Goal: Check status

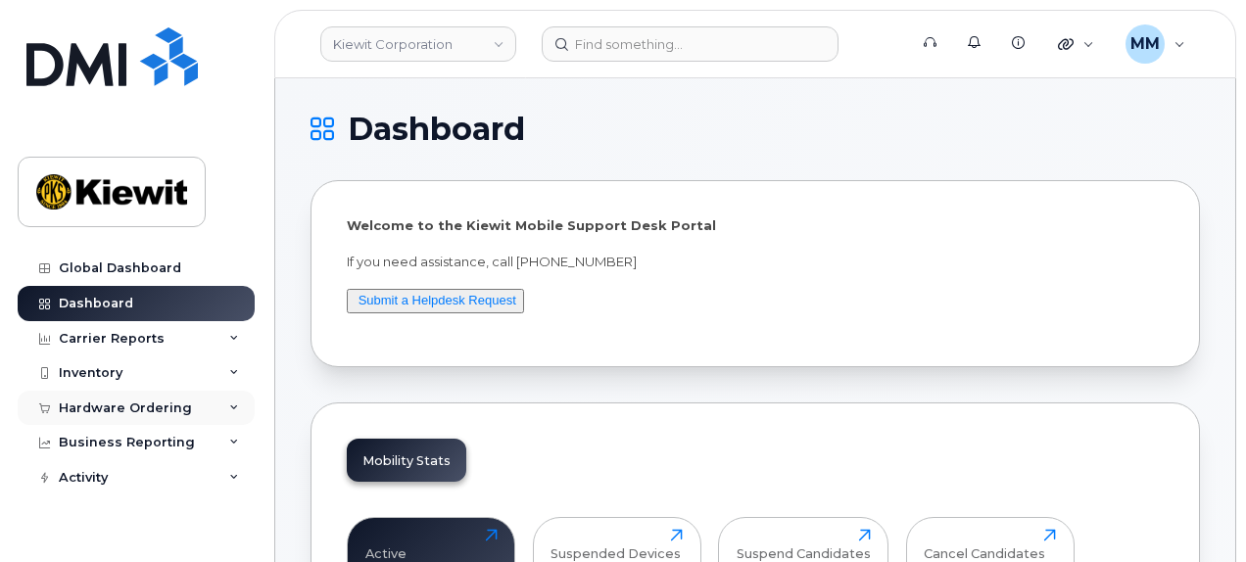
click at [86, 402] on div "Hardware Ordering" at bounding box center [125, 409] width 133 height 16
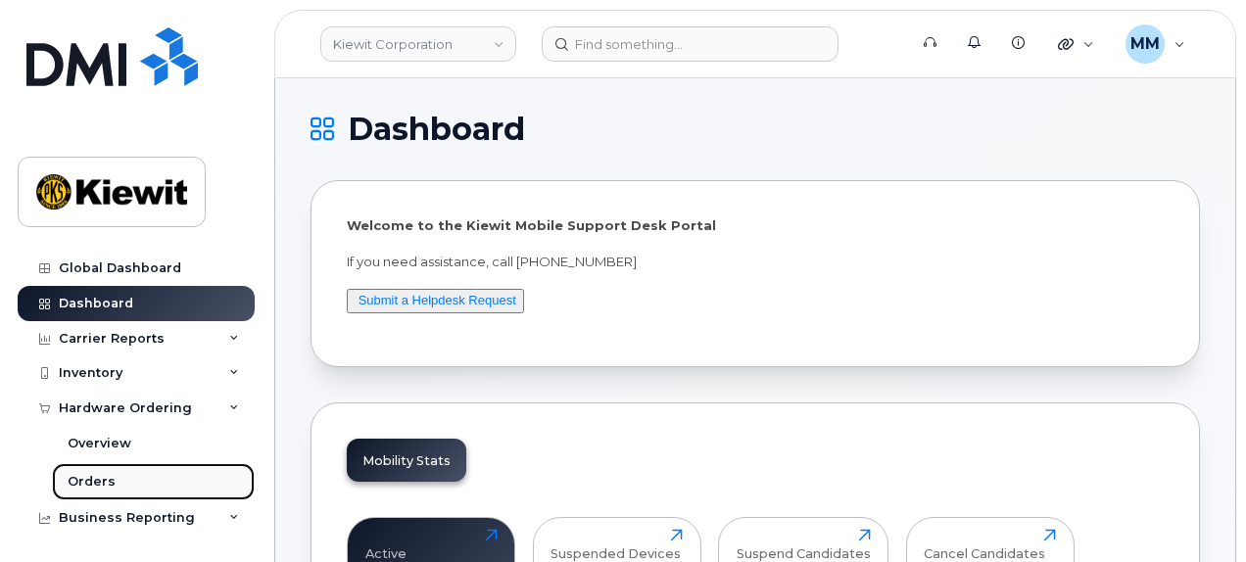
click at [104, 497] on link "Orders" at bounding box center [153, 481] width 203 height 37
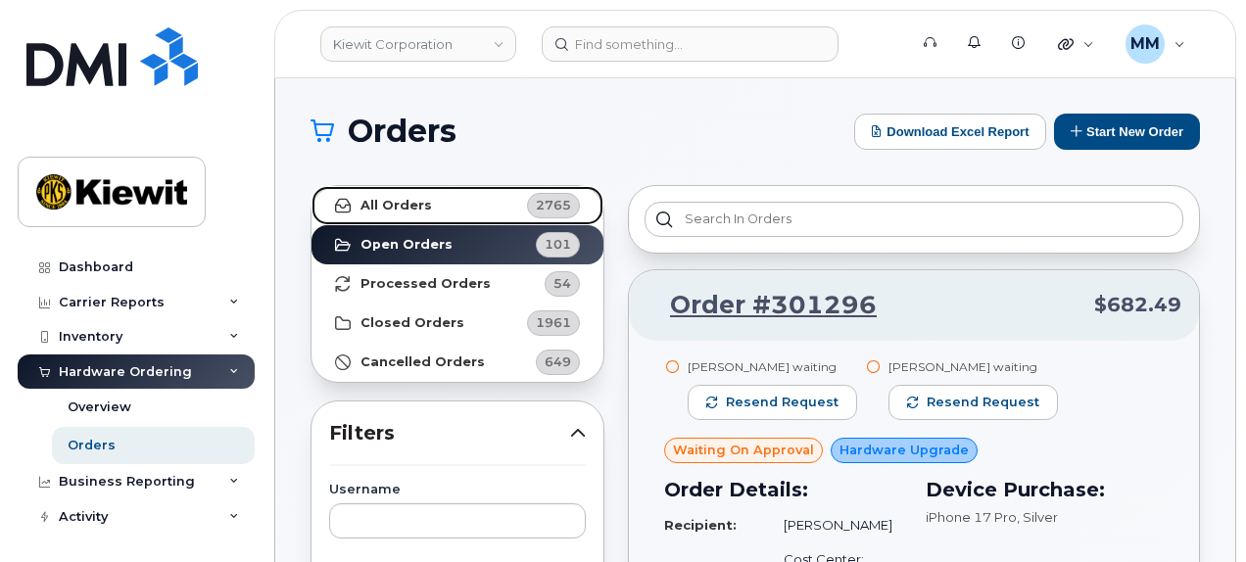
click at [441, 218] on link "All Orders 2765" at bounding box center [458, 205] width 292 height 39
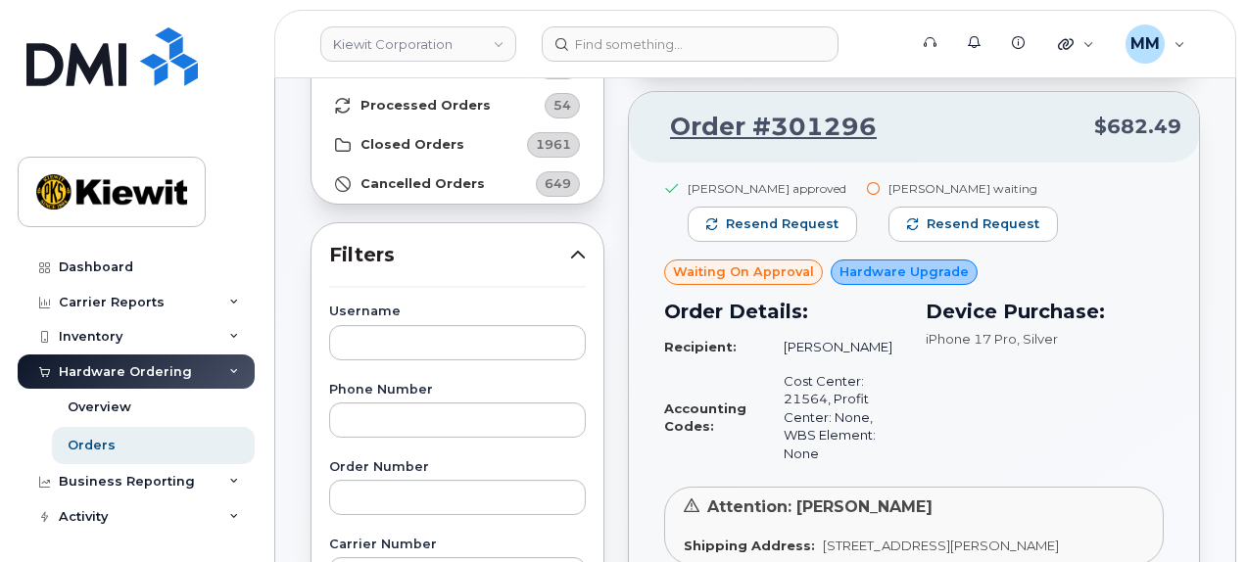
scroll to position [196, 0]
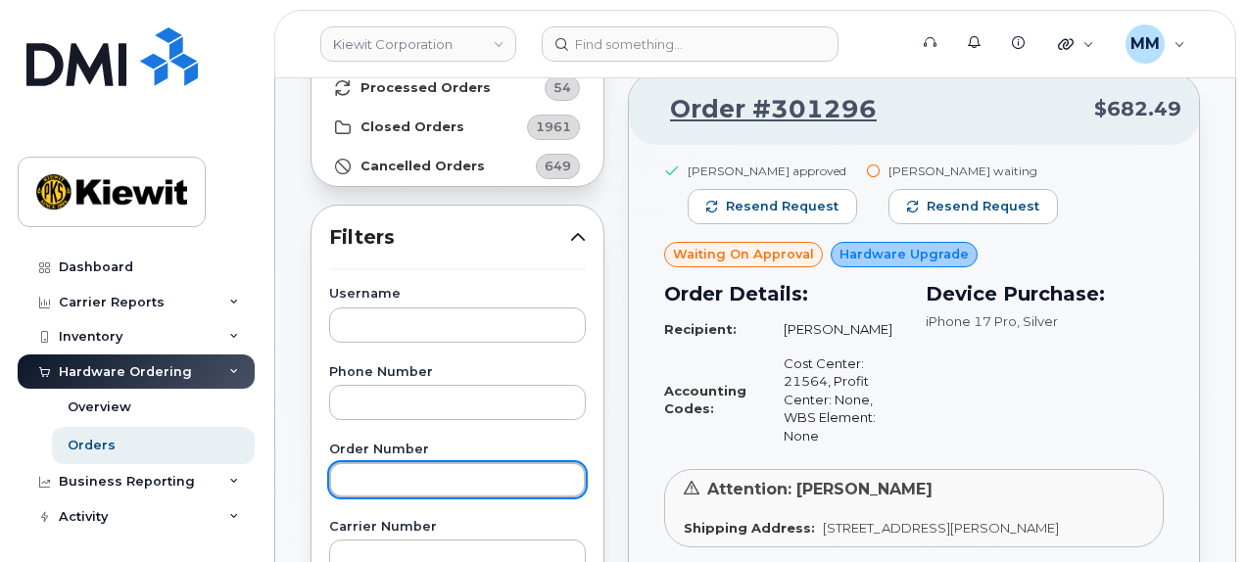
click at [408, 478] on input "text" at bounding box center [457, 479] width 257 height 35
paste input "301163"
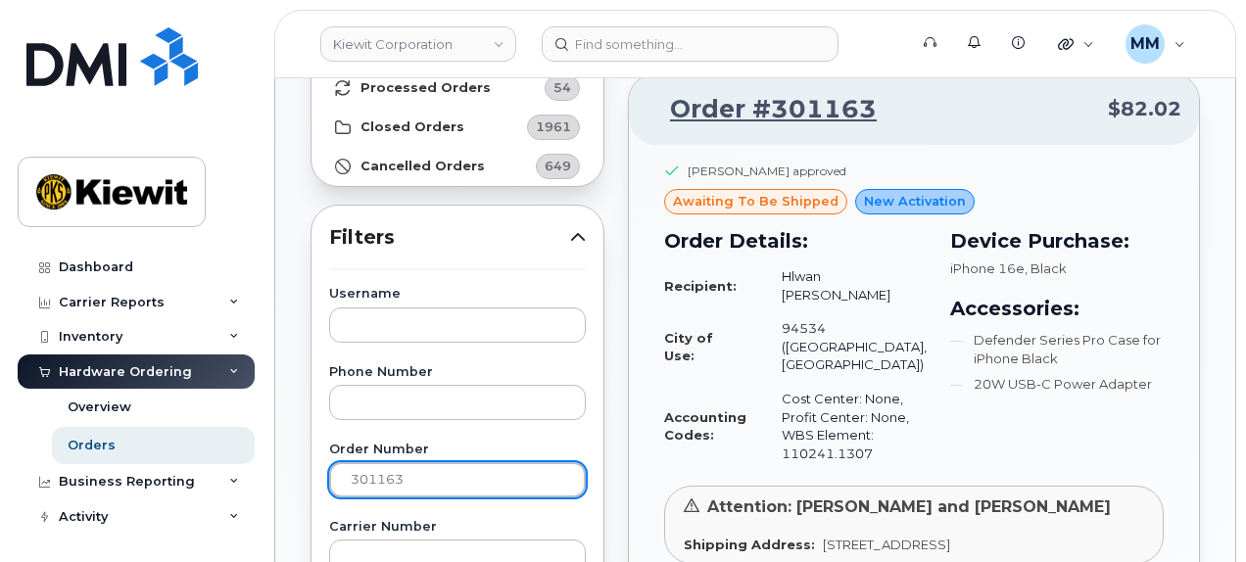
drag, startPoint x: 433, startPoint y: 475, endPoint x: 291, endPoint y: 475, distance: 142.0
paste input "4"
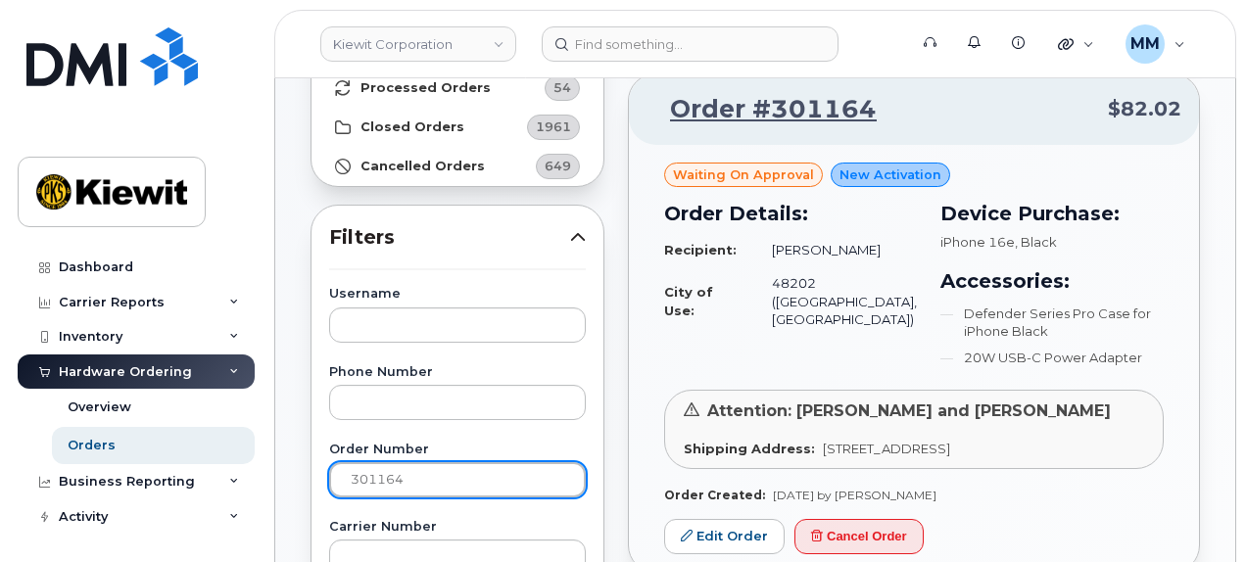
drag, startPoint x: 447, startPoint y: 479, endPoint x: 352, endPoint y: 483, distance: 95.1
click at [352, 483] on input "301164" at bounding box center [457, 479] width 257 height 35
paste input "257"
type input "301257"
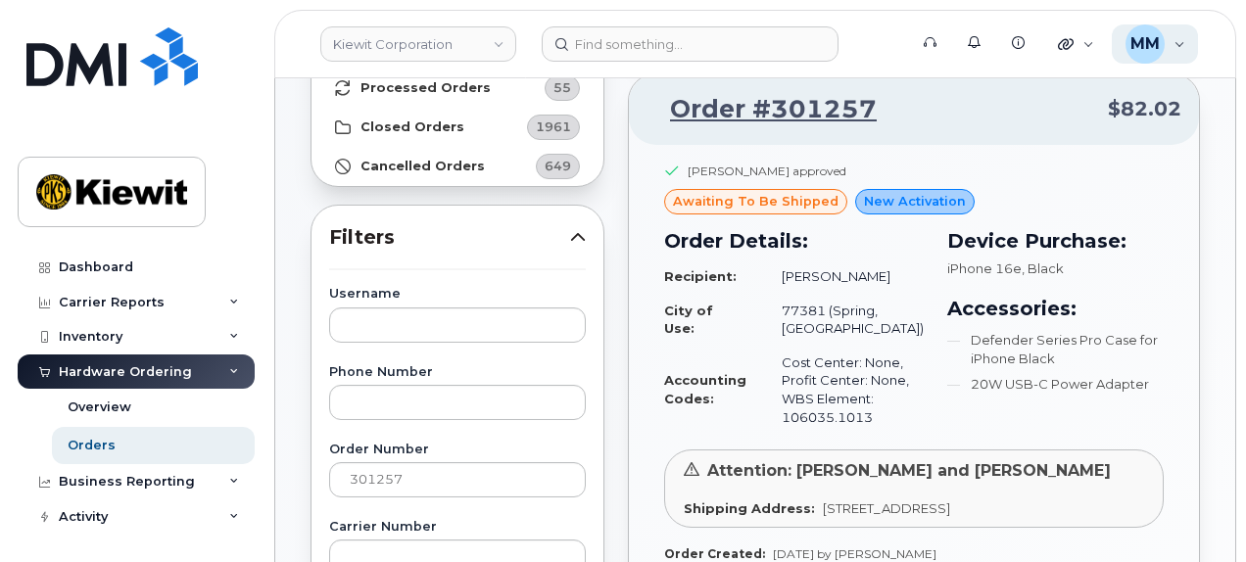
click at [1185, 54] on div "MM [PERSON_NAME] Wireless Admin" at bounding box center [1155, 43] width 87 height 39
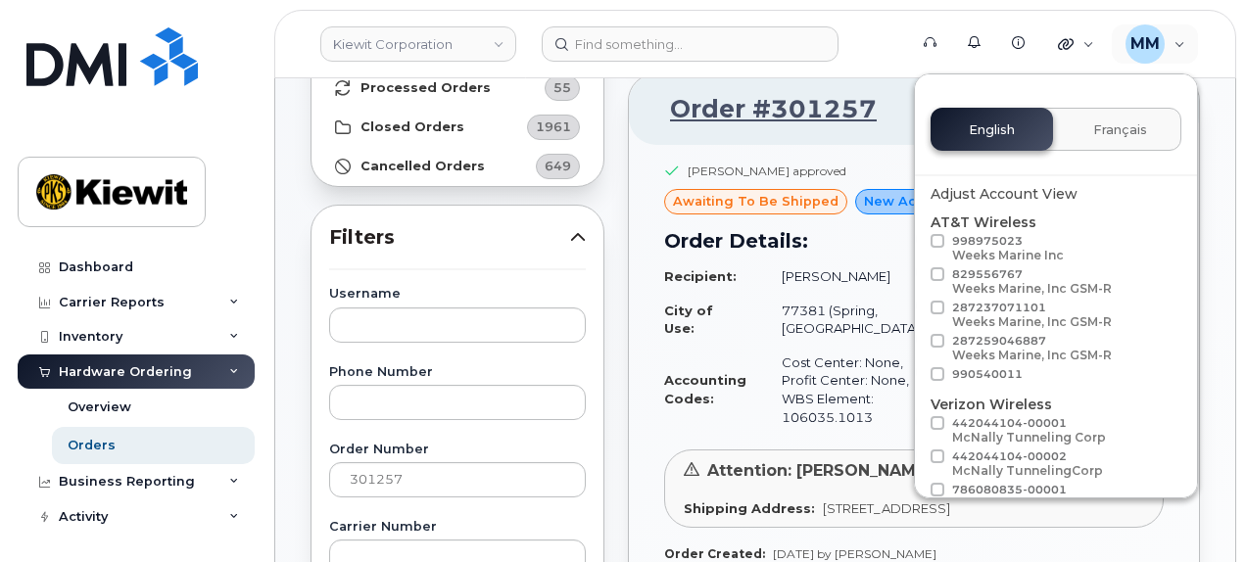
click at [641, 196] on div "[PERSON_NAME] approved awaiting to be shipped New Activation Order Details: Rec…" at bounding box center [914, 415] width 570 height 540
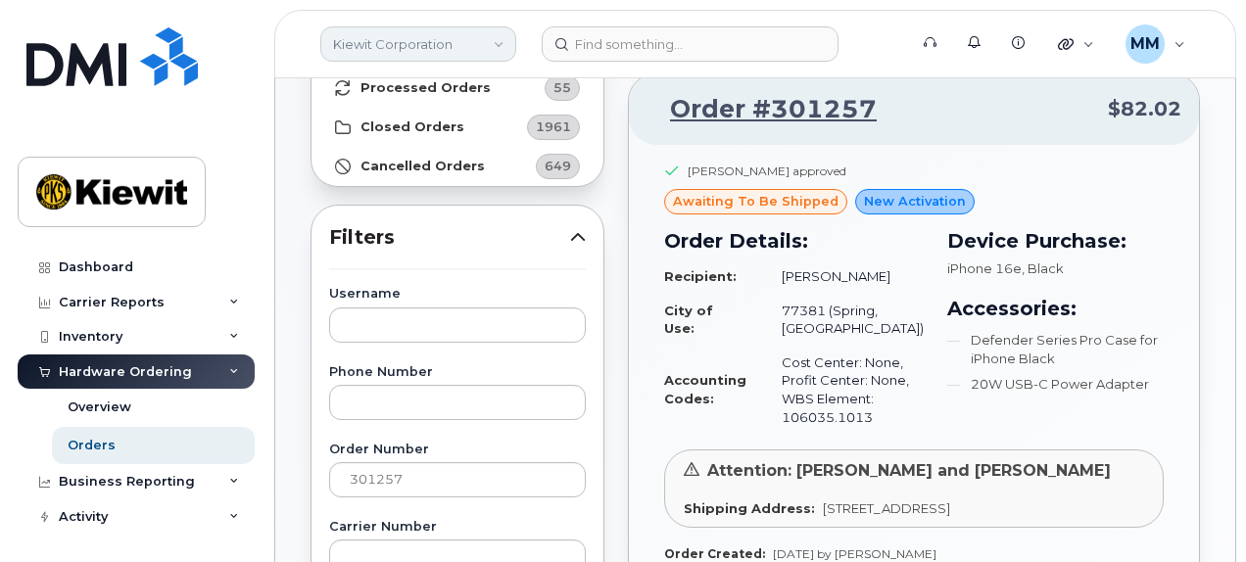
click at [497, 48] on link "Kiewit Corporation" at bounding box center [418, 43] width 196 height 35
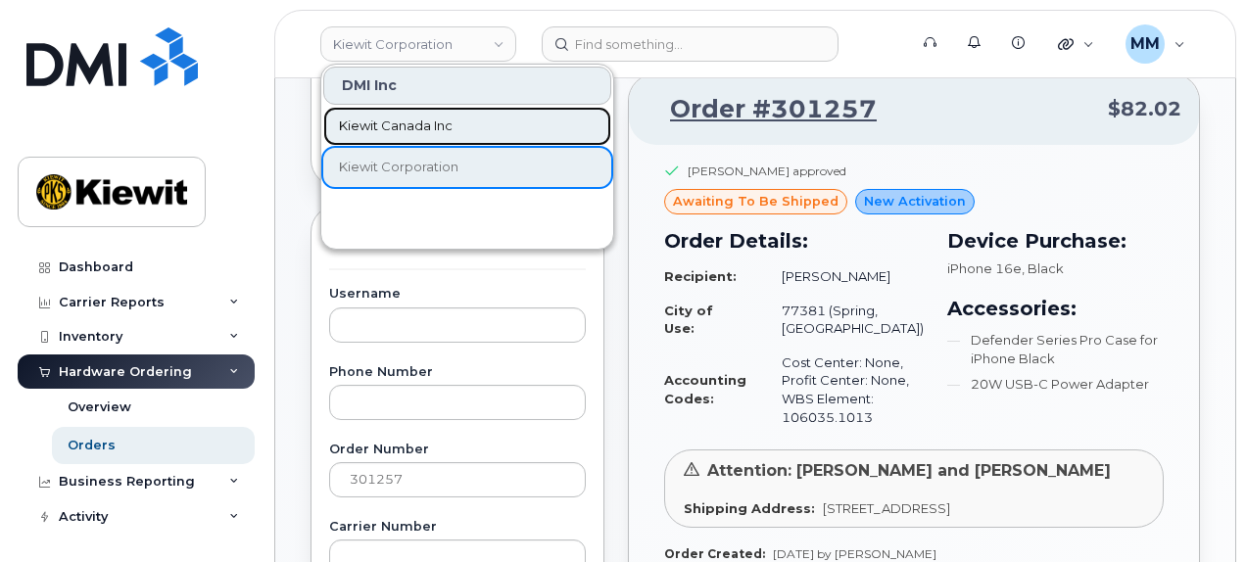
click at [461, 120] on link "Kiewit Canada Inc" at bounding box center [467, 126] width 288 height 39
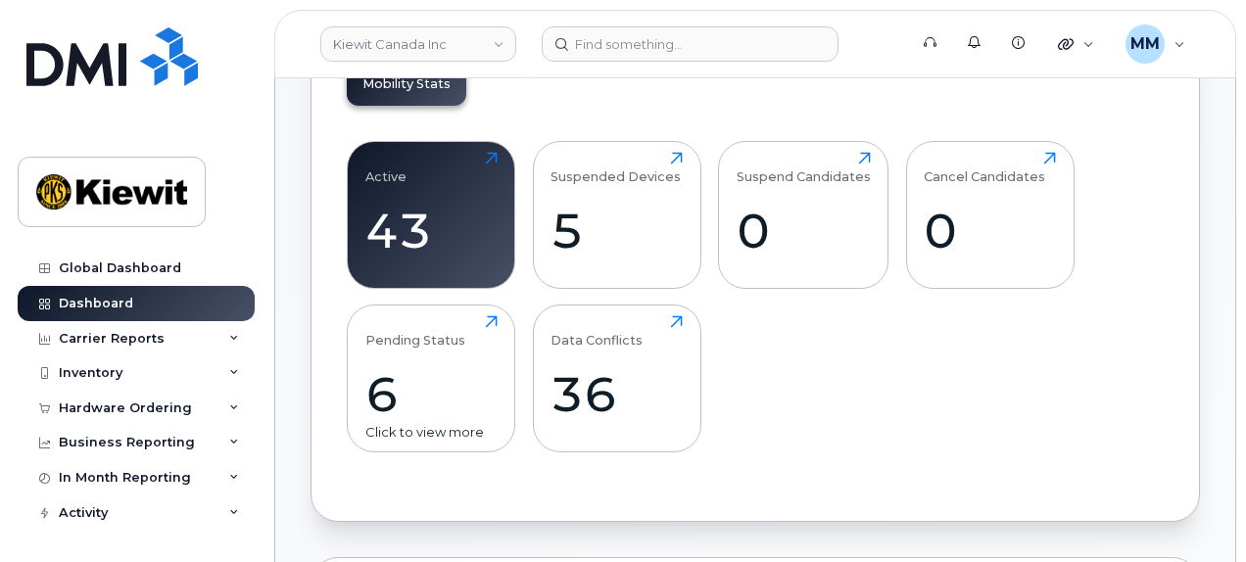
scroll to position [392, 0]
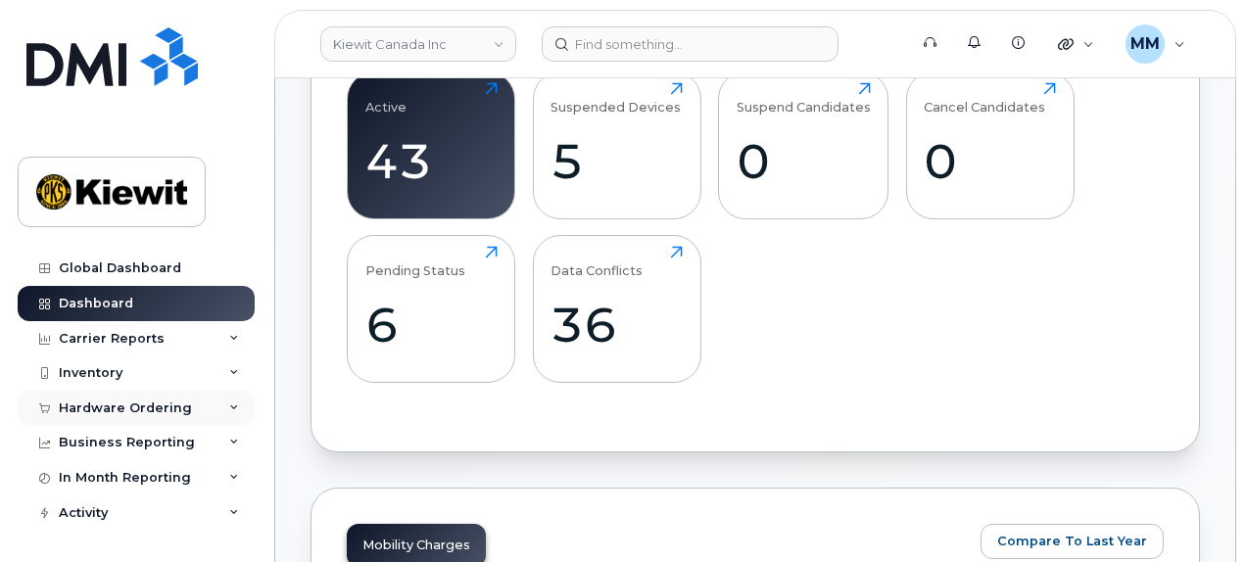
click at [179, 417] on div "Hardware Ordering" at bounding box center [136, 408] width 237 height 35
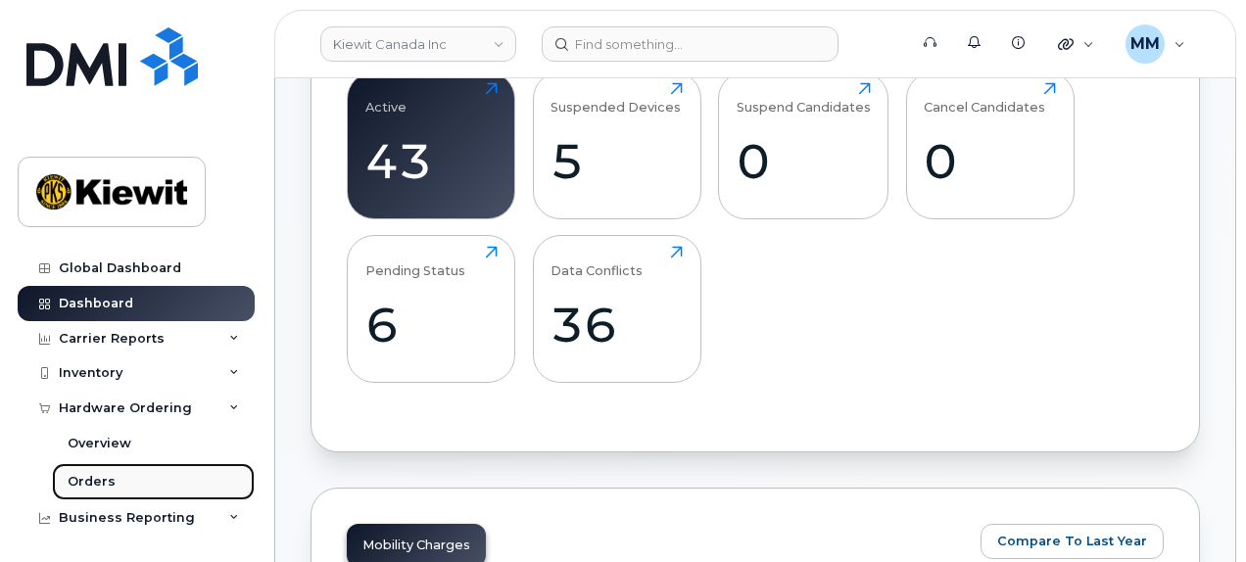
click at [137, 481] on link "Orders" at bounding box center [153, 481] width 203 height 37
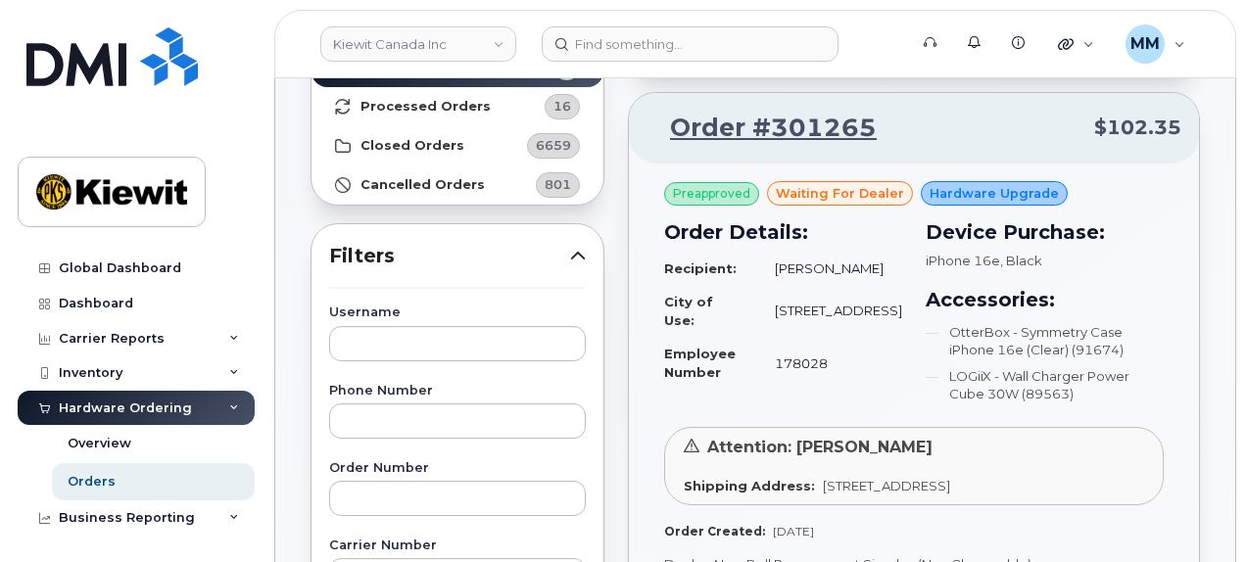
scroll to position [294, 0]
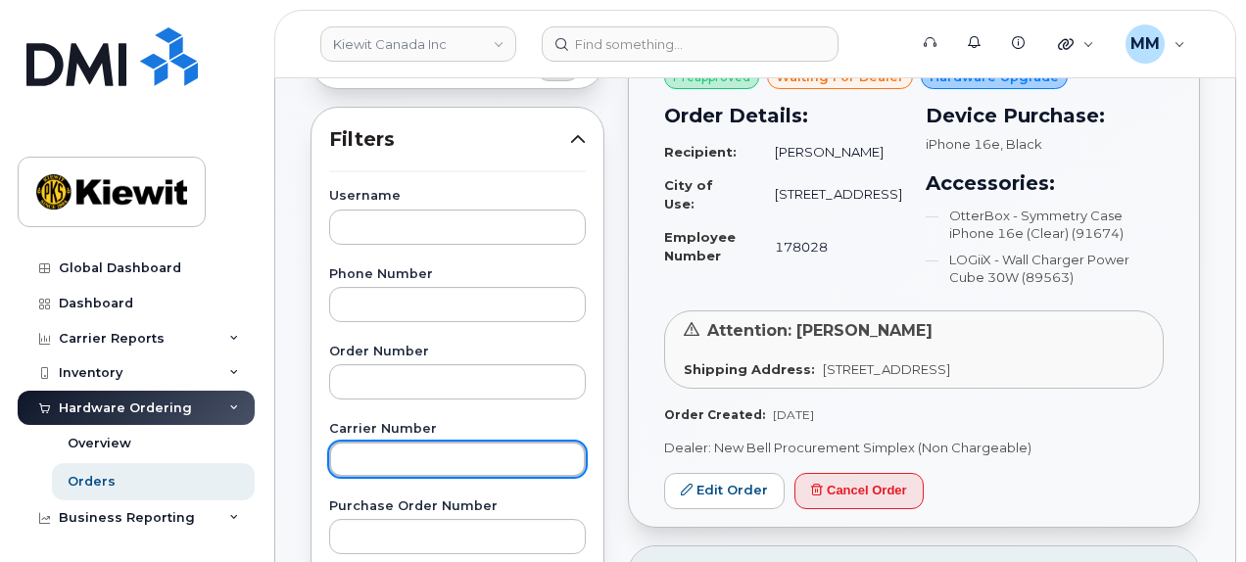
click at [417, 469] on input "text" at bounding box center [457, 459] width 257 height 35
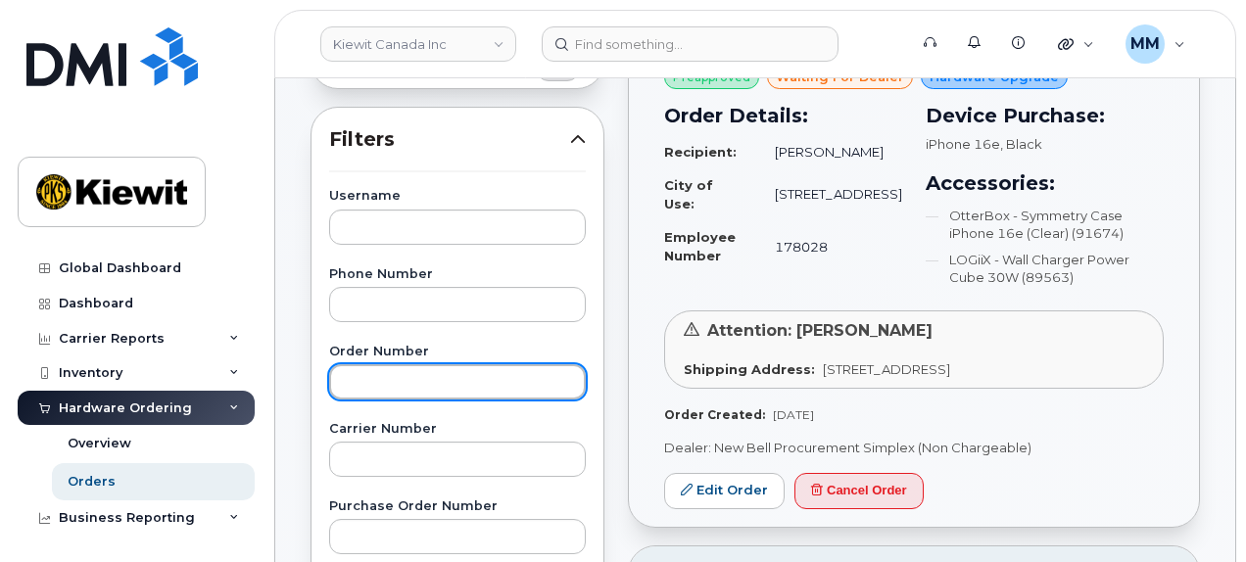
click at [396, 379] on input "text" at bounding box center [457, 381] width 257 height 35
paste input "301262"
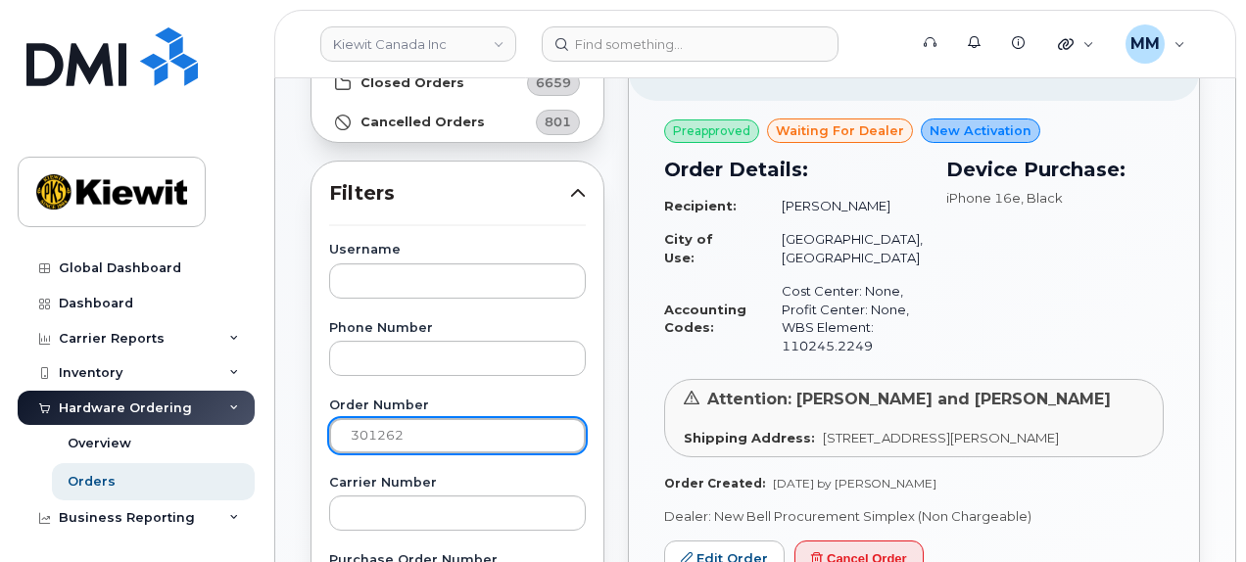
scroll to position [196, 0]
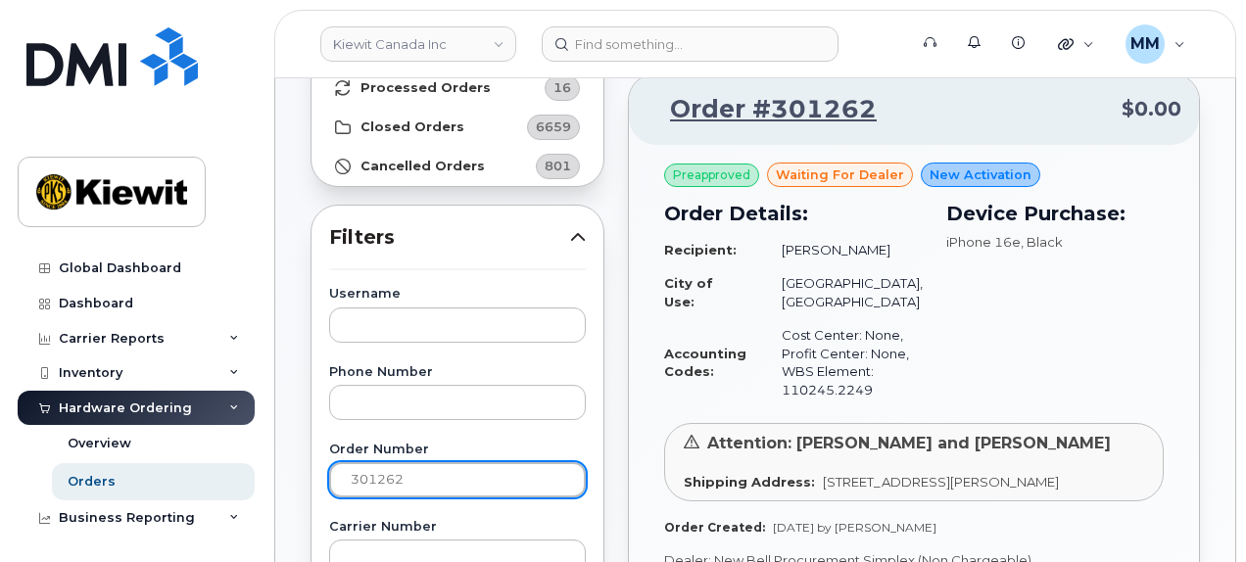
drag, startPoint x: 411, startPoint y: 477, endPoint x: 317, endPoint y: 482, distance: 94.2
paste input "168"
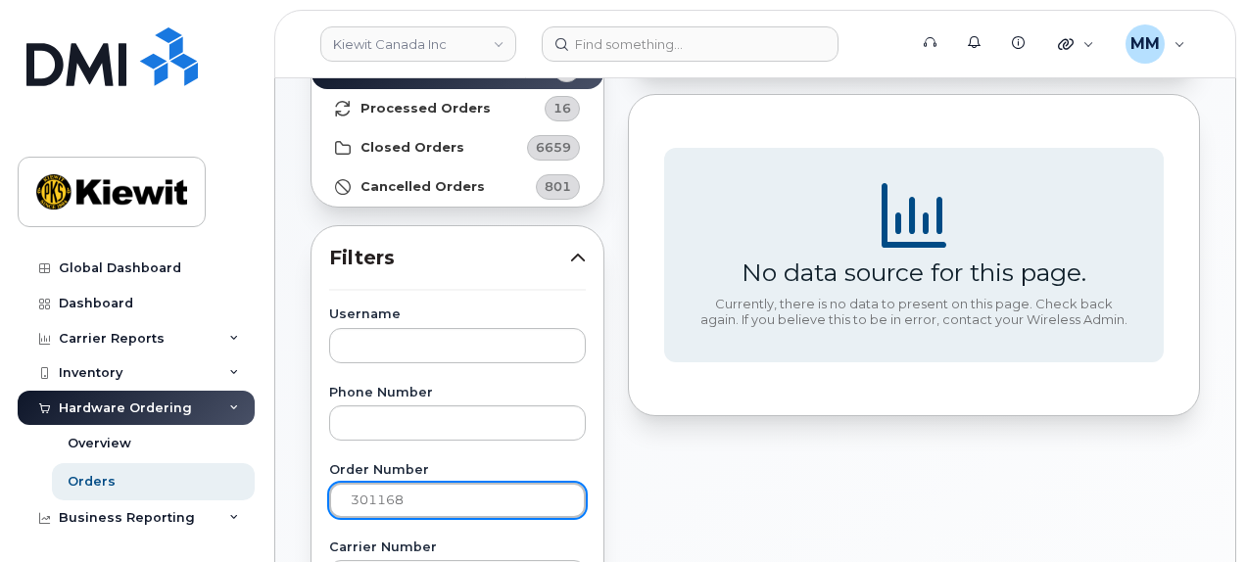
scroll to position [0, 0]
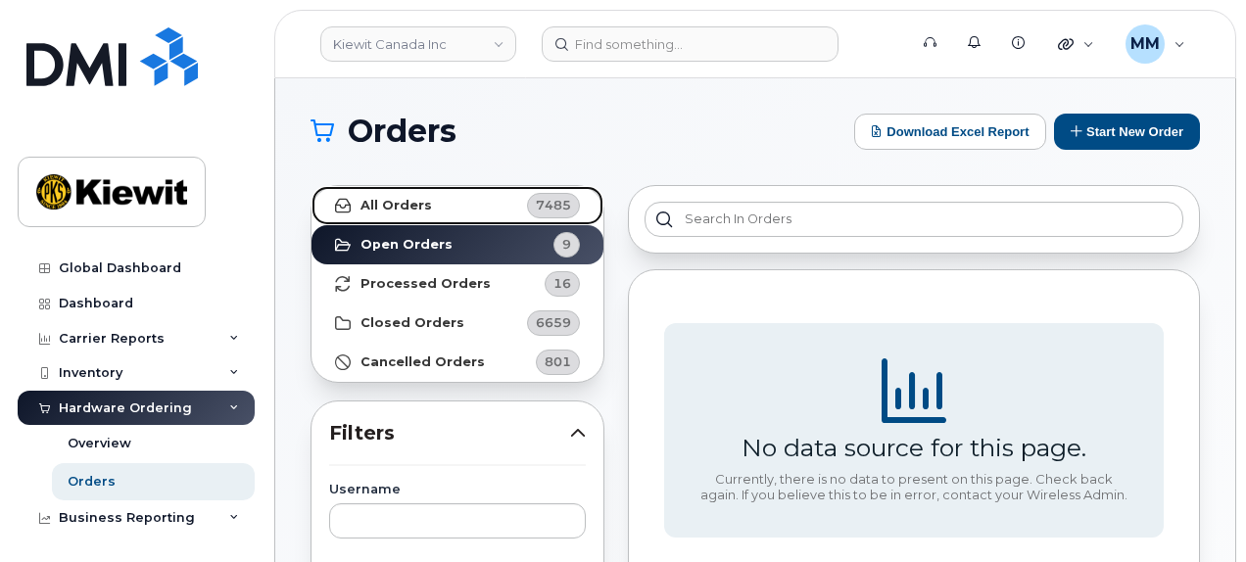
click at [410, 211] on strong "All Orders" at bounding box center [396, 206] width 72 height 16
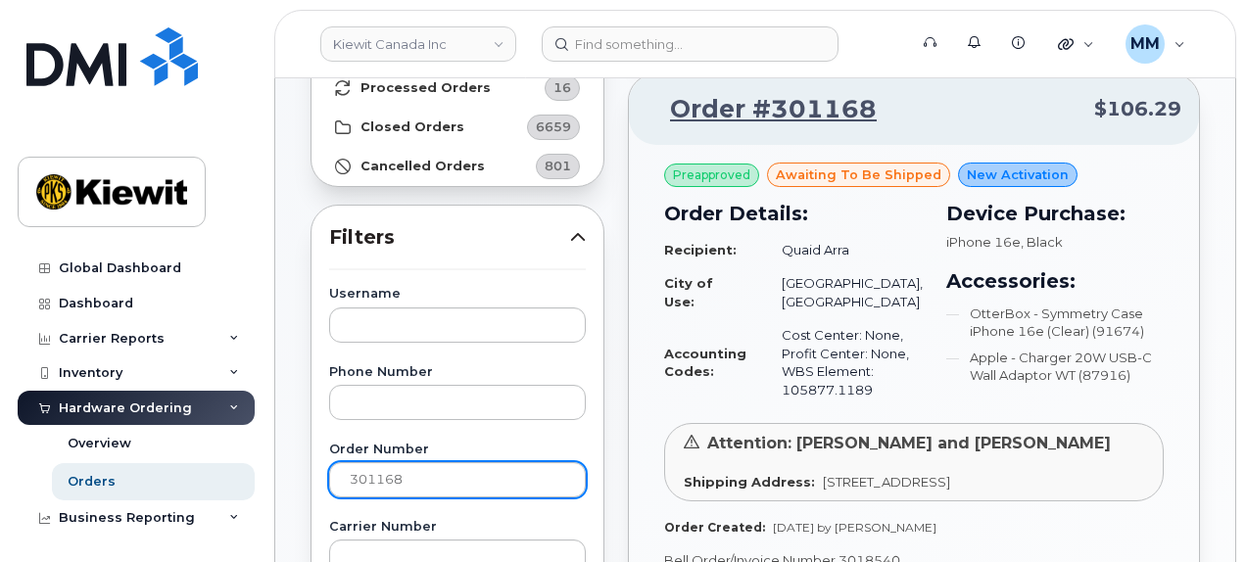
scroll to position [196, 0]
drag, startPoint x: 409, startPoint y: 482, endPoint x: 312, endPoint y: 487, distance: 98.1
paste input "047"
type input "301047"
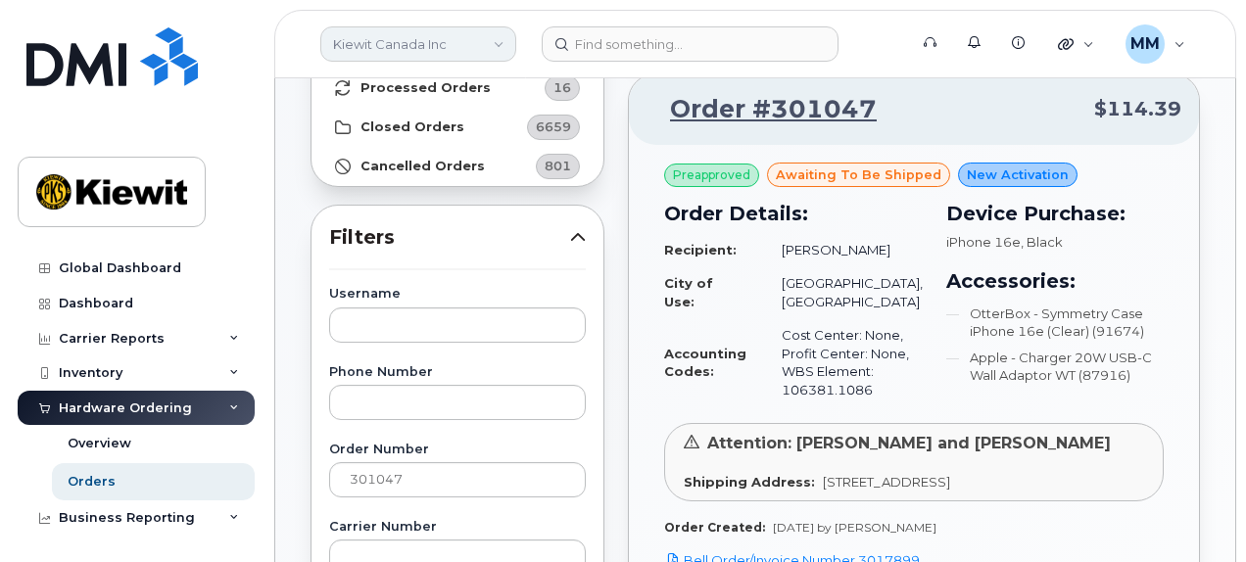
click at [472, 42] on link "Kiewit Canada Inc" at bounding box center [418, 43] width 196 height 35
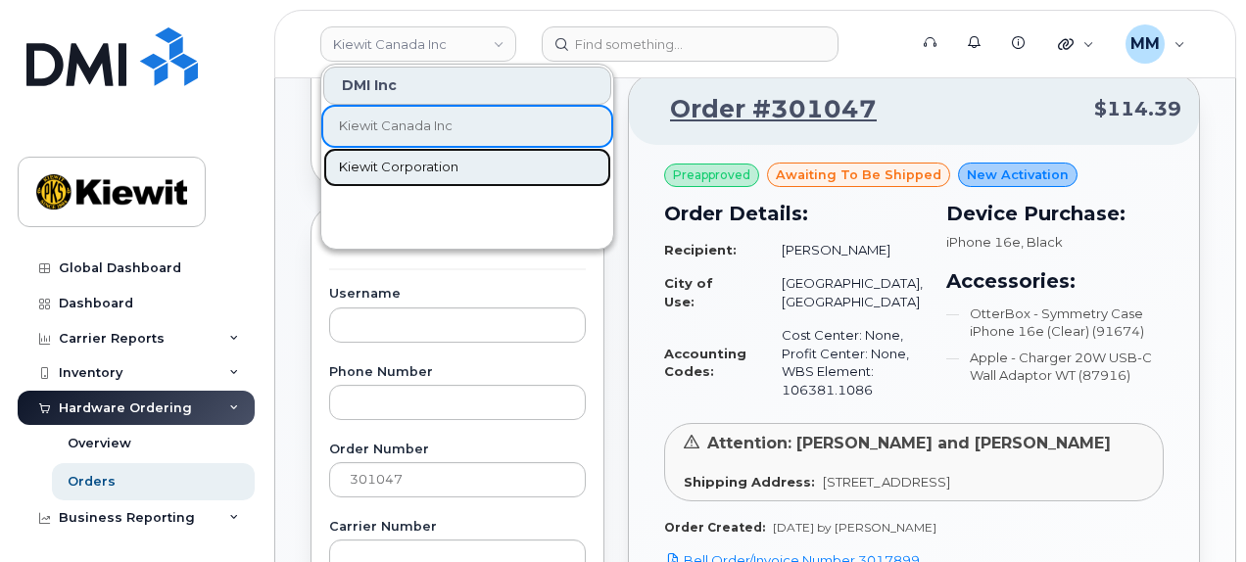
click at [411, 166] on span "Kiewit Corporation" at bounding box center [399, 168] width 120 height 20
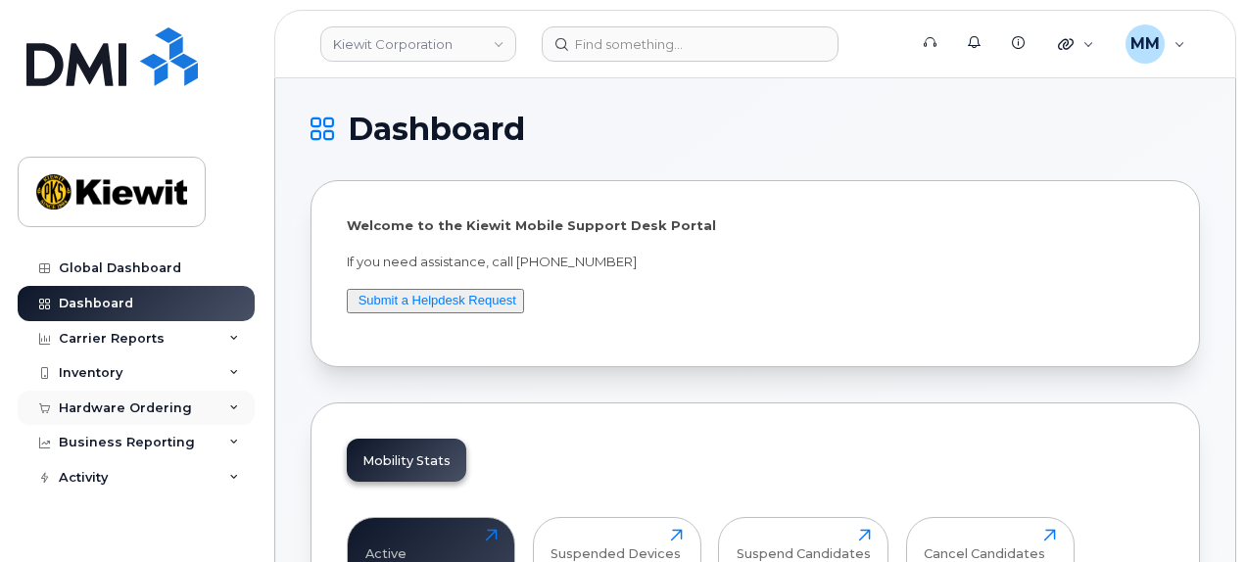
click at [95, 405] on div "Hardware Ordering" at bounding box center [125, 409] width 133 height 16
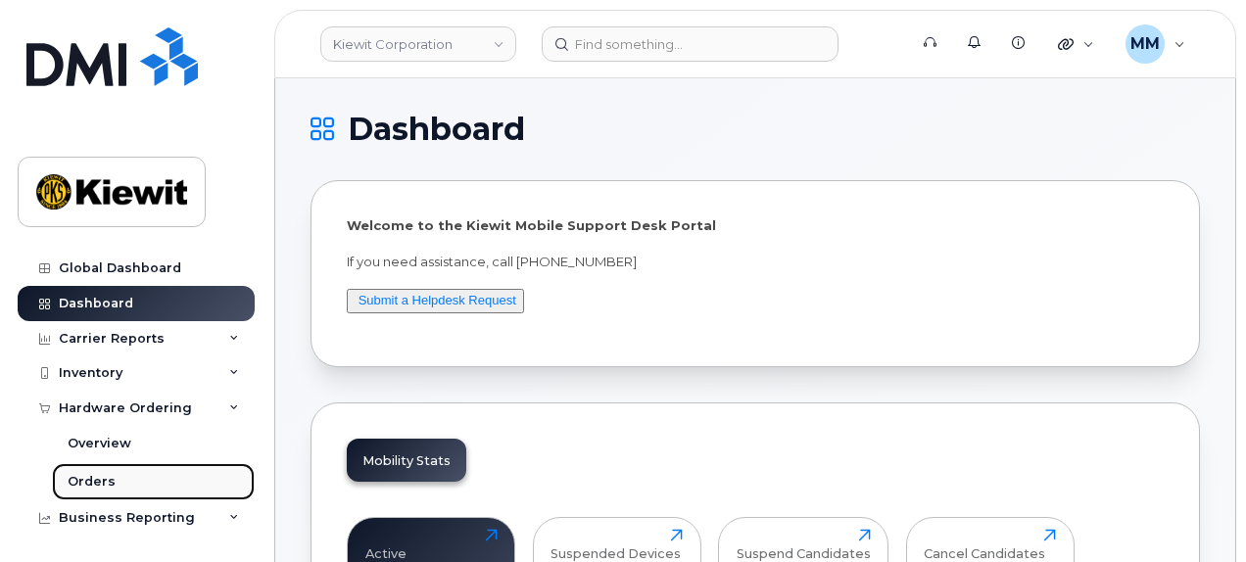
click at [96, 475] on div "Orders" at bounding box center [92, 482] width 48 height 18
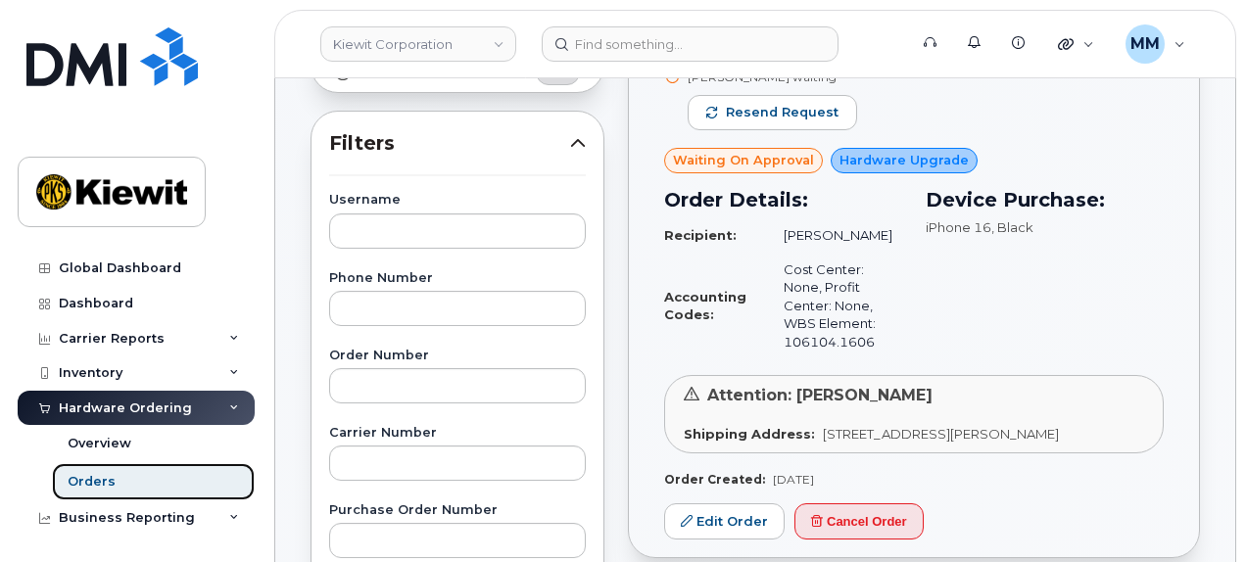
scroll to position [294, 0]
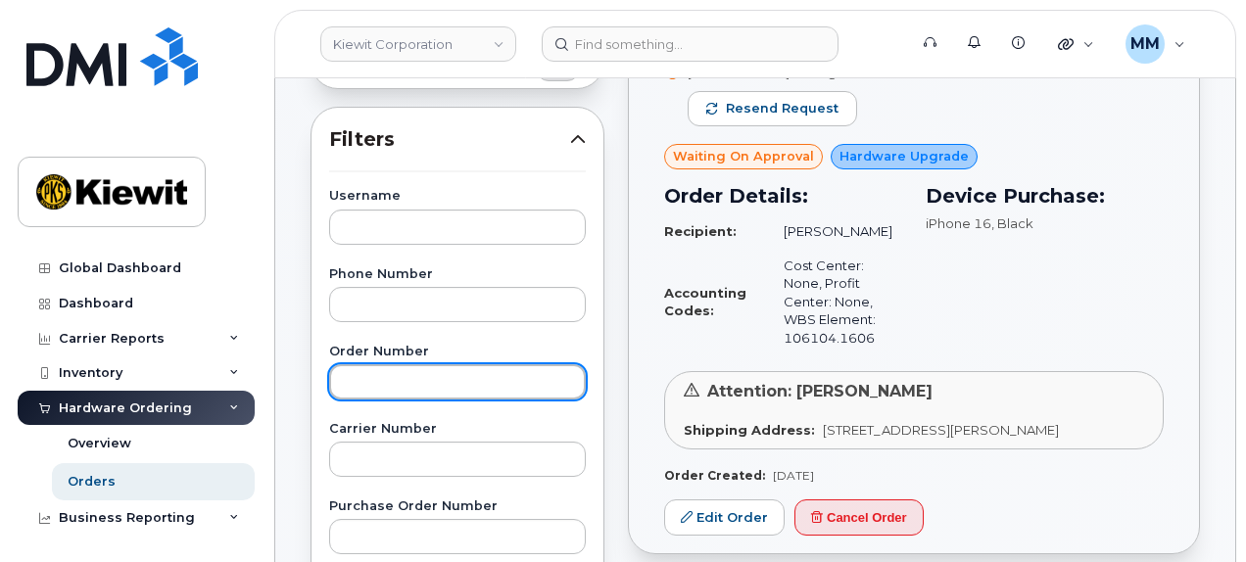
click at [392, 376] on input "text" at bounding box center [457, 381] width 257 height 35
paste input "301041"
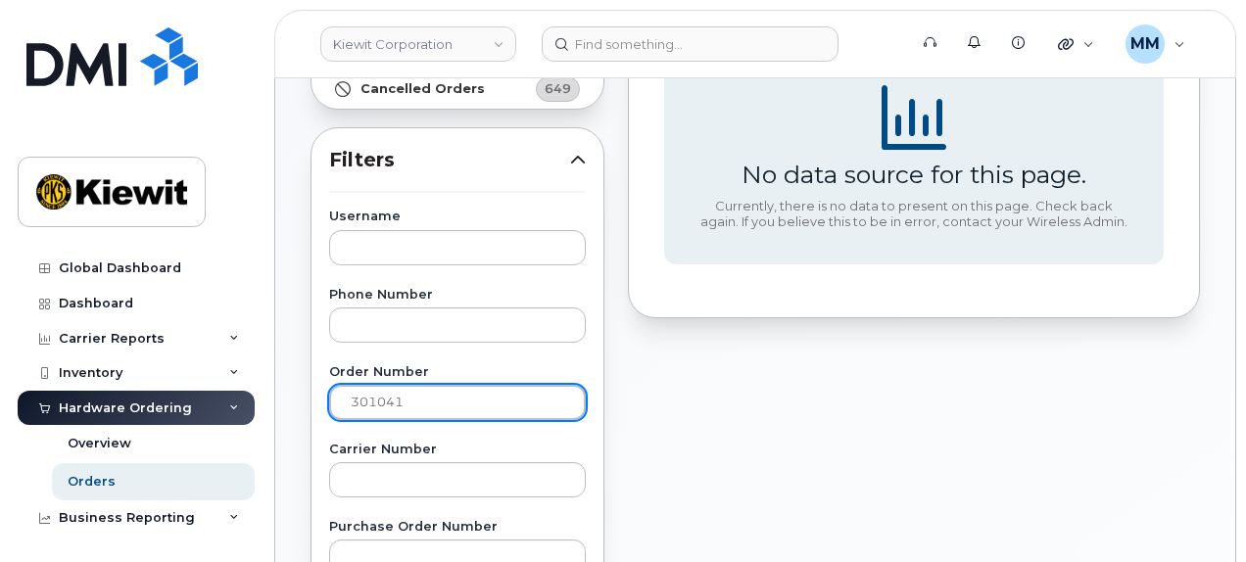
scroll to position [0, 0]
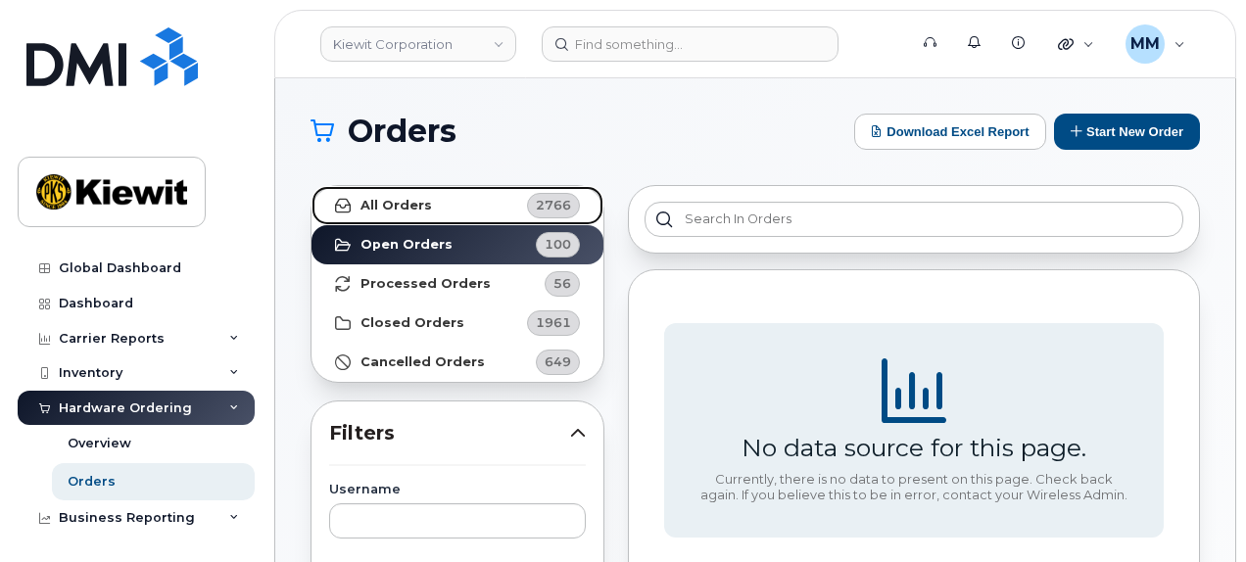
click at [443, 197] on link "All Orders 2766" at bounding box center [458, 205] width 292 height 39
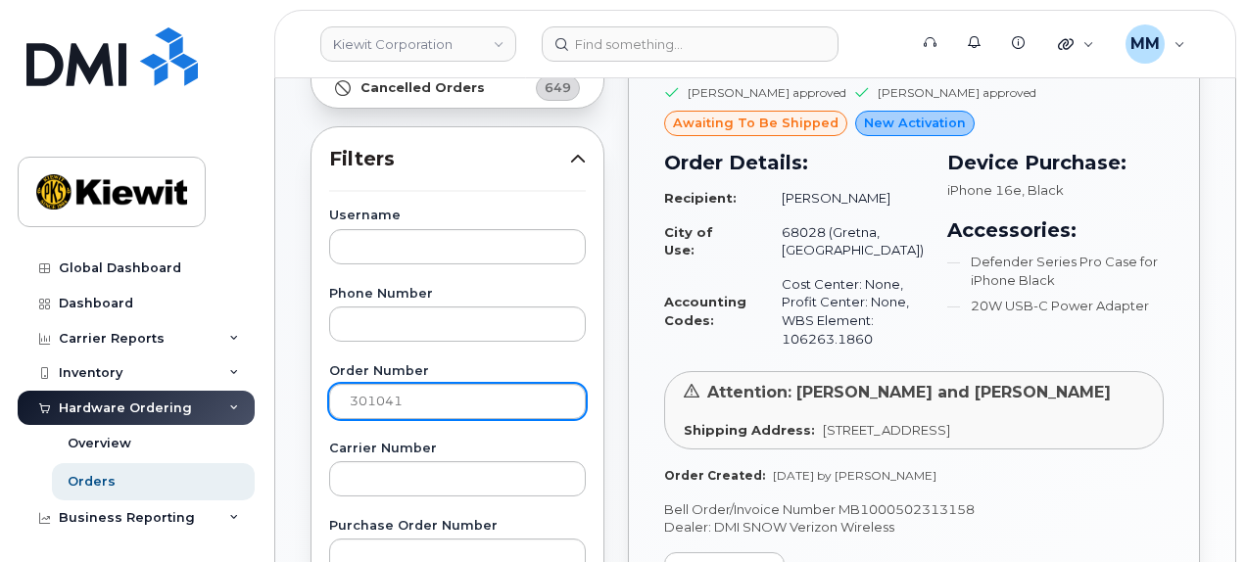
scroll to position [294, 0]
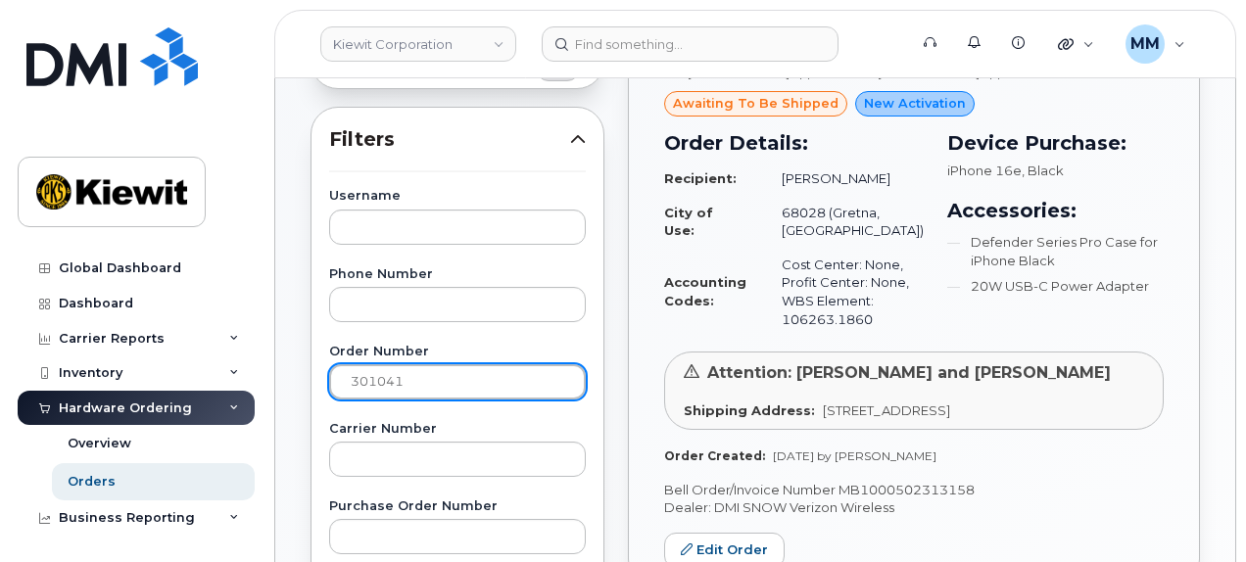
click at [496, 384] on input "301041" at bounding box center [457, 381] width 257 height 35
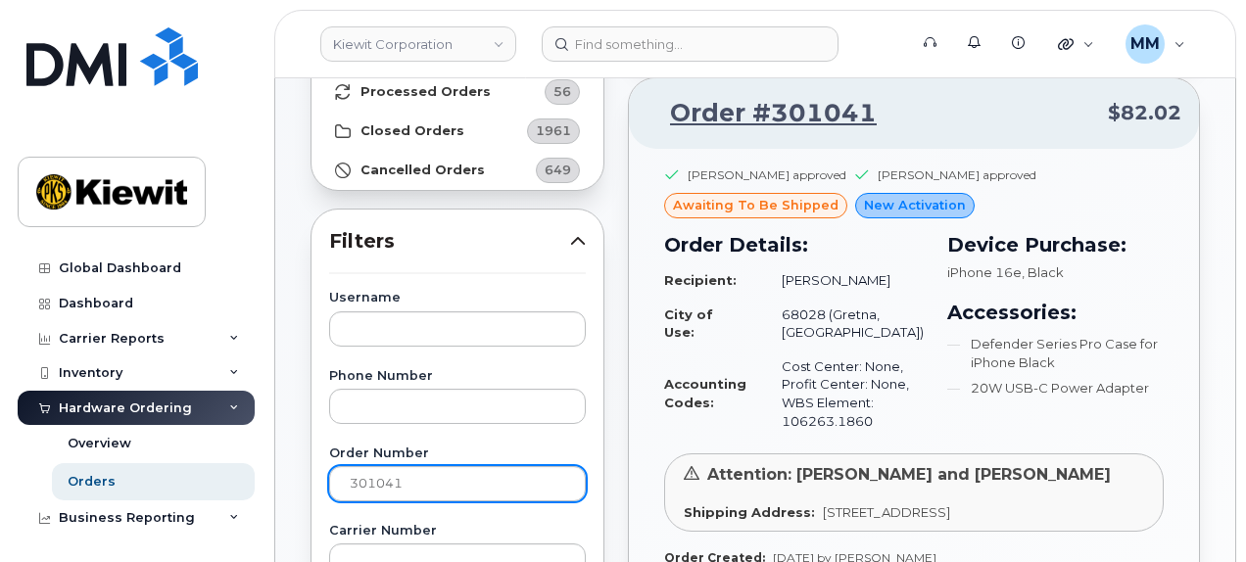
scroll to position [196, 0]
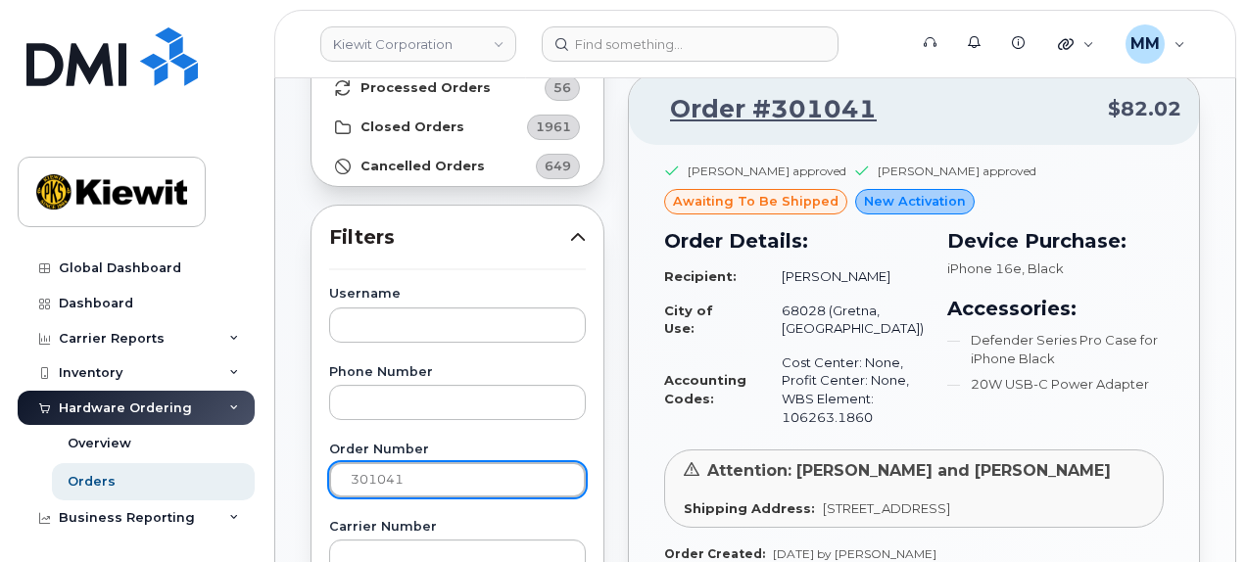
drag, startPoint x: 408, startPoint y: 482, endPoint x: 335, endPoint y: 471, distance: 73.3
click at [335, 471] on input "301041" at bounding box center [457, 479] width 257 height 35
paste input "090"
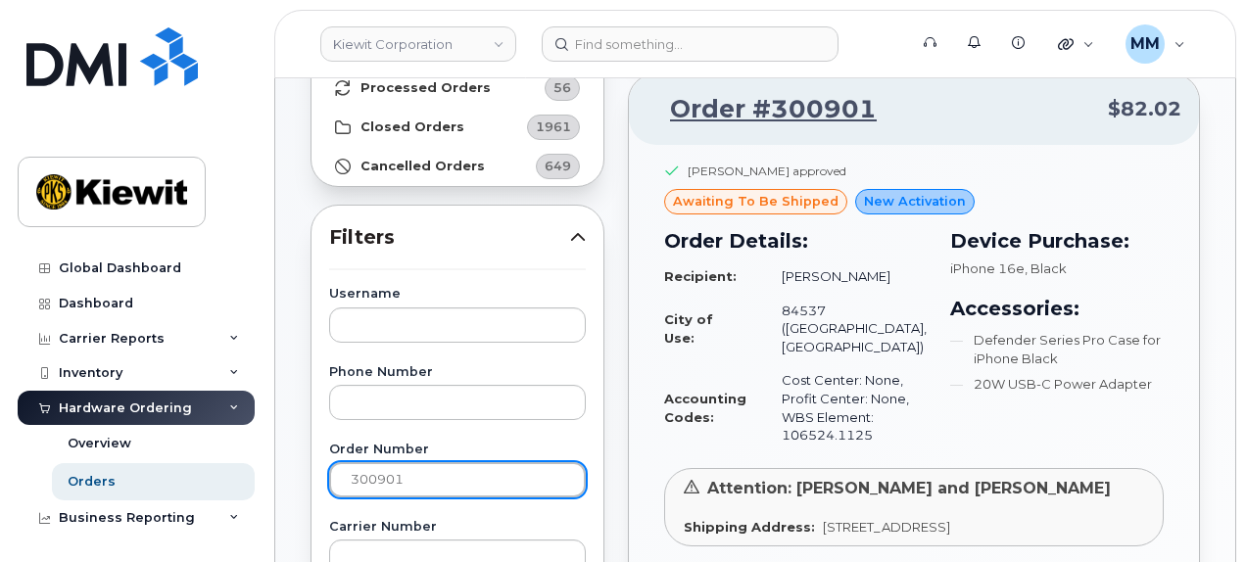
click at [466, 488] on input "300901" at bounding box center [457, 479] width 257 height 35
drag, startPoint x: 450, startPoint y: 485, endPoint x: 330, endPoint y: 469, distance: 120.5
click at [330, 469] on input "300901" at bounding box center [457, 479] width 257 height 35
paste input "83"
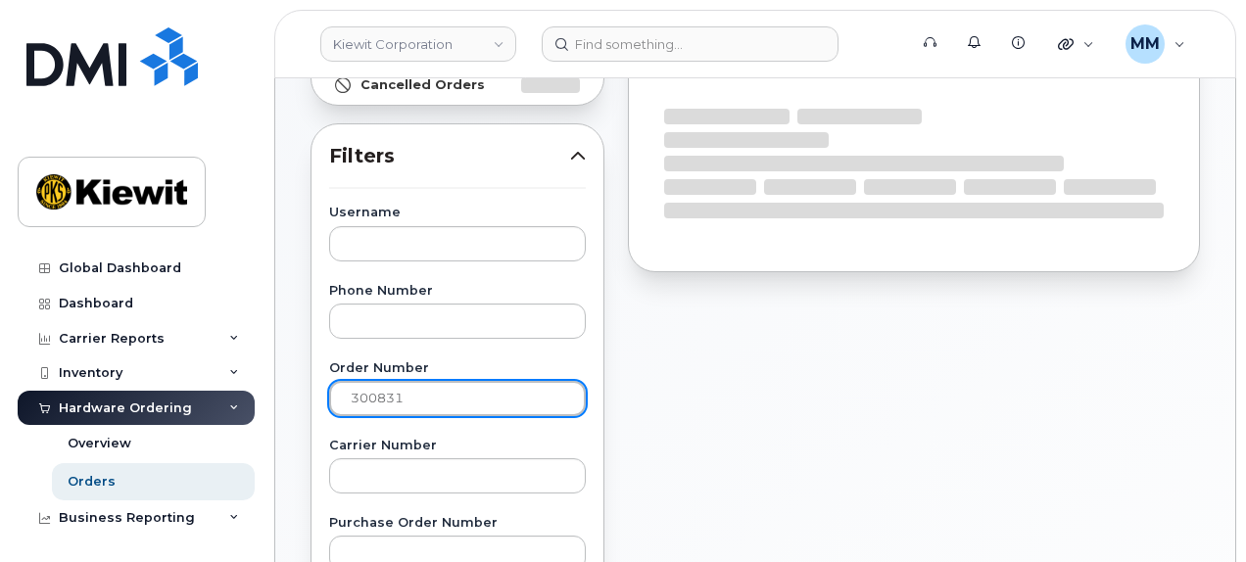
scroll to position [392, 0]
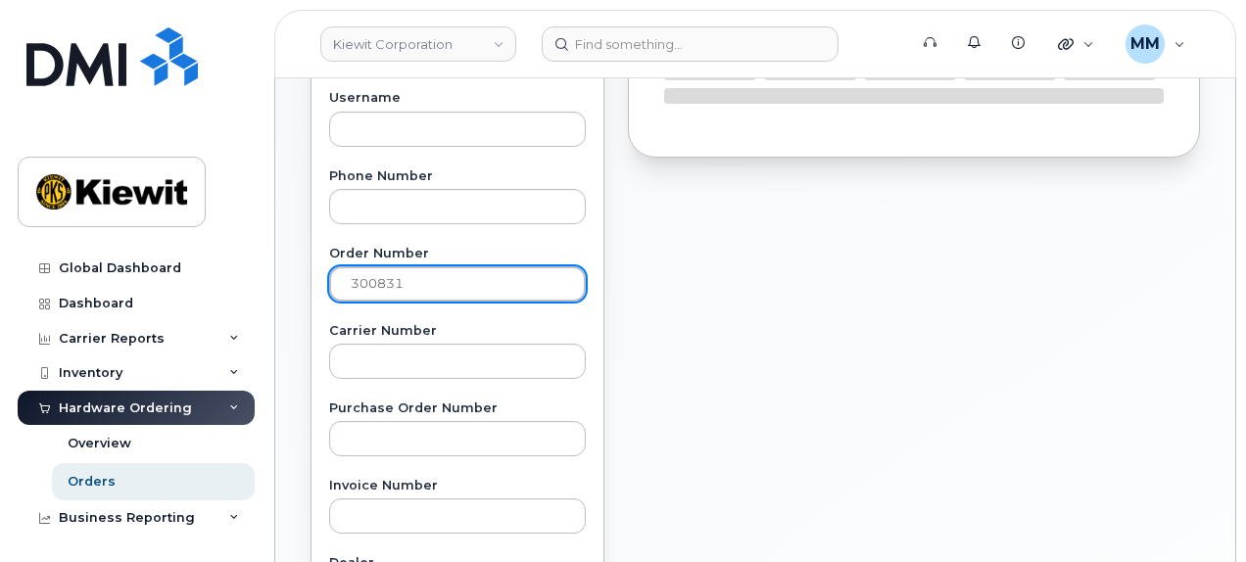
click at [441, 284] on input "300831" at bounding box center [457, 283] width 257 height 35
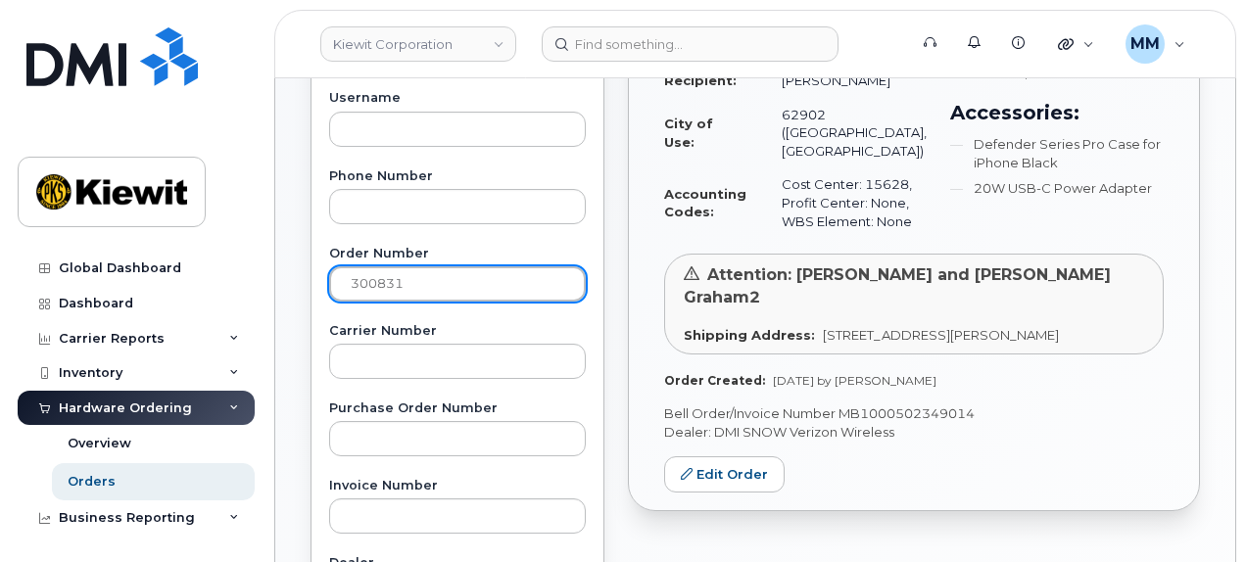
type input "300831"
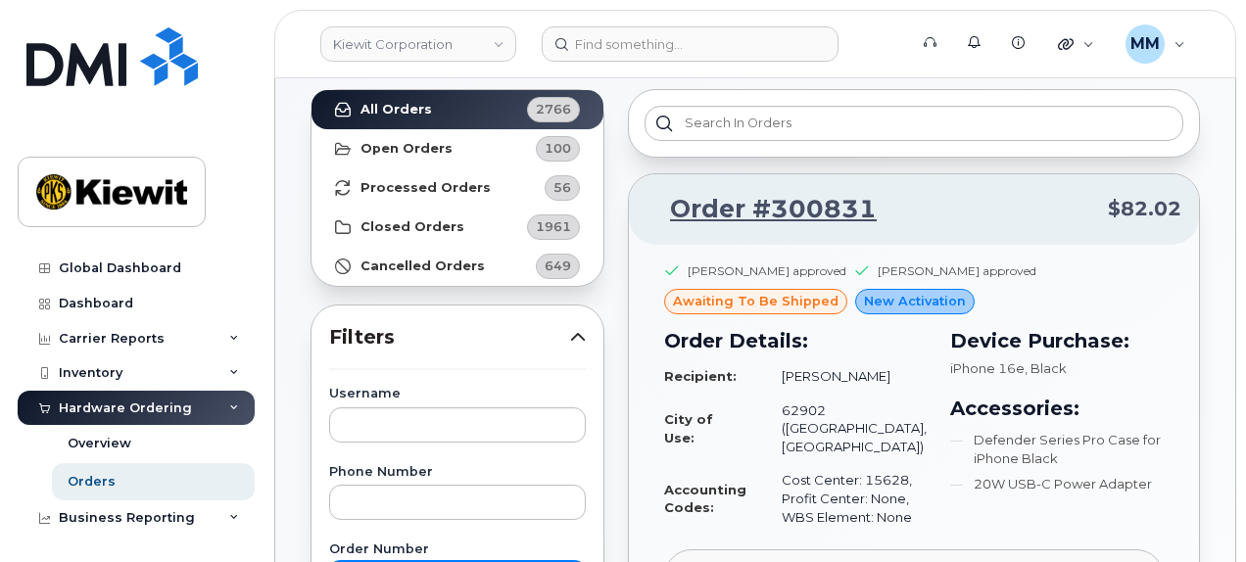
scroll to position [98, 0]
